Goal: Transaction & Acquisition: Obtain resource

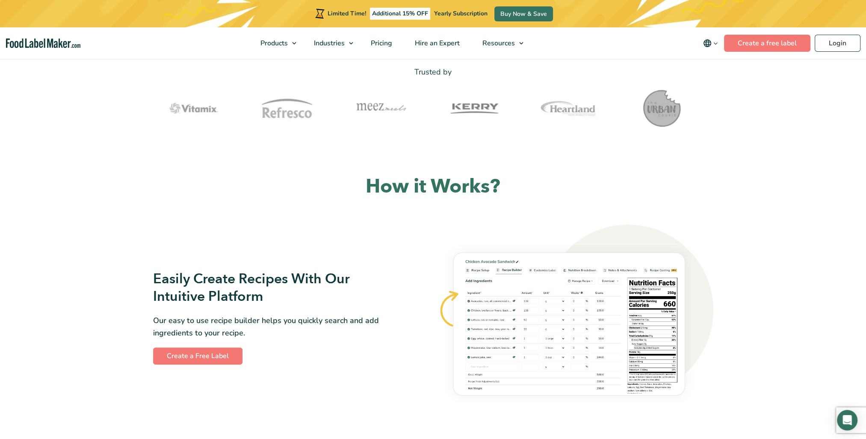
scroll to position [342, 0]
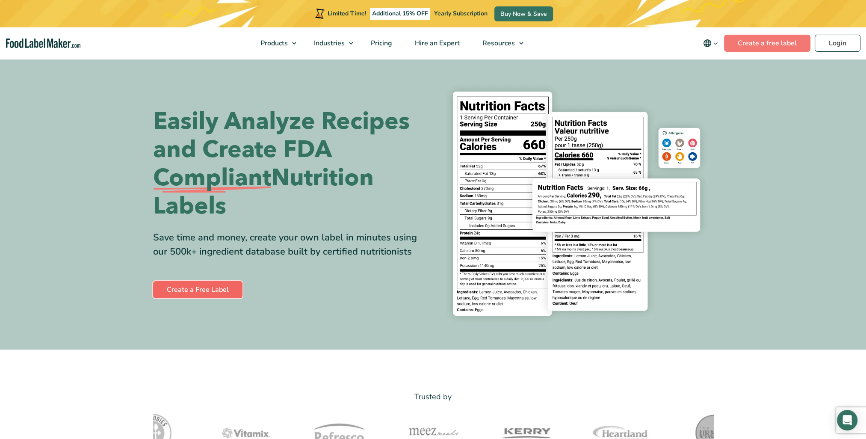
click at [219, 283] on link "Create a Free Label" at bounding box center [197, 289] width 89 height 17
